Goal: Task Accomplishment & Management: Manage account settings

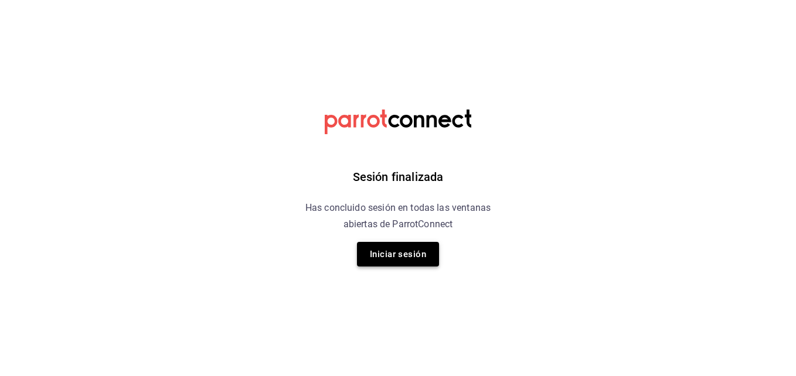
click at [382, 255] on button "Iniciar sesión" at bounding box center [398, 254] width 82 height 25
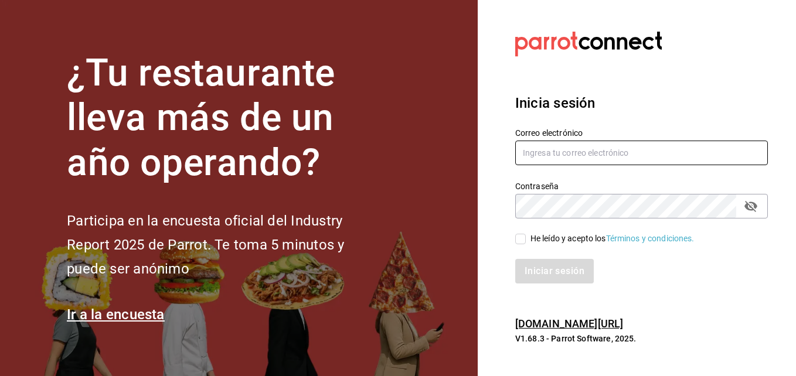
type input "[EMAIL_ADDRESS][DOMAIN_NAME]"
click at [522, 234] on input "He leído y acepto los Términos y condiciones." at bounding box center [520, 239] width 11 height 11
checkbox input "true"
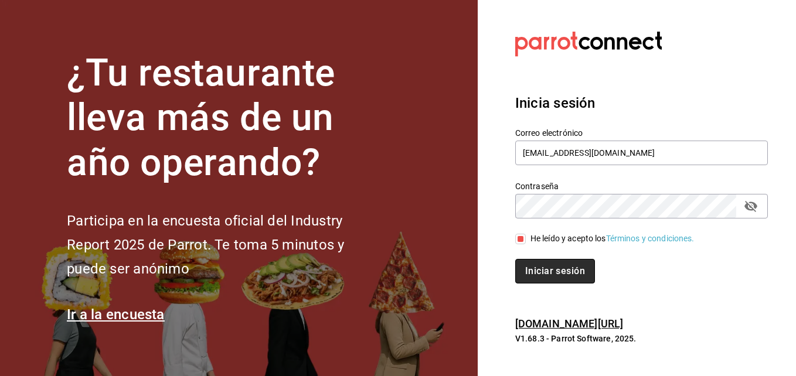
click at [527, 280] on button "Iniciar sesión" at bounding box center [555, 271] width 80 height 25
